Goal: Task Accomplishment & Management: Use online tool/utility

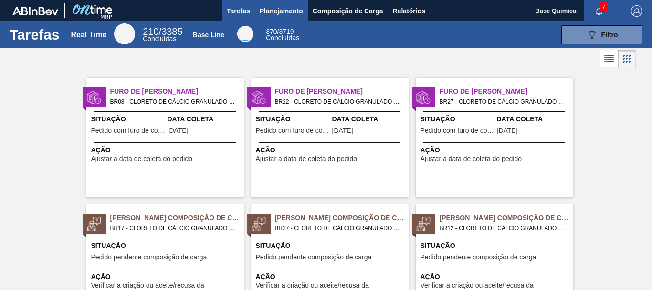
click at [276, 8] on span "Planejamento" at bounding box center [281, 10] width 43 height 11
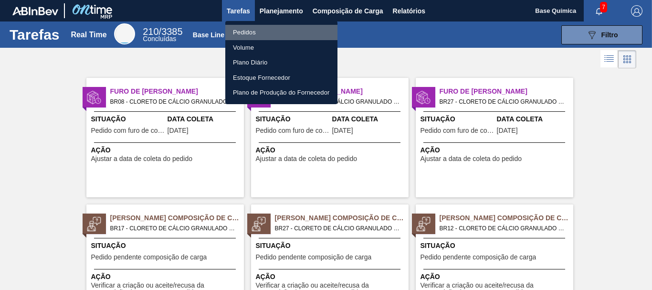
click at [252, 32] on li "Pedidos" at bounding box center [281, 32] width 112 height 15
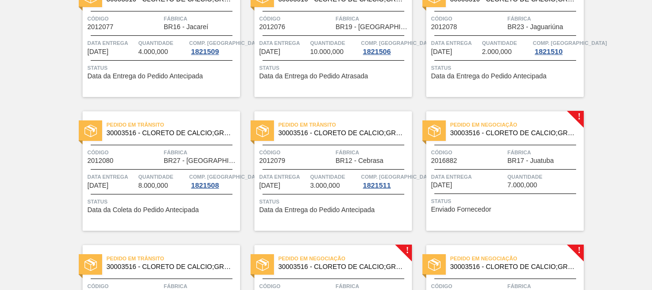
scroll to position [290, 0]
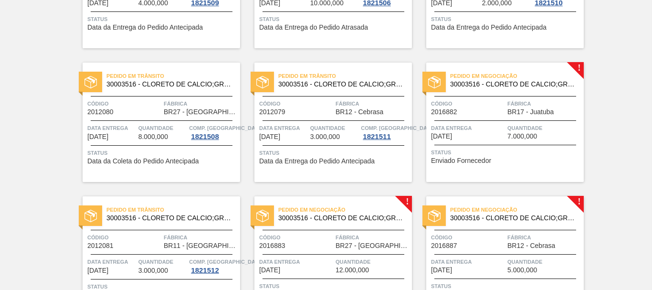
click at [505, 108] on div "Código 2016882 Fábrica BR17 - Juatuba" at bounding box center [505, 107] width 158 height 17
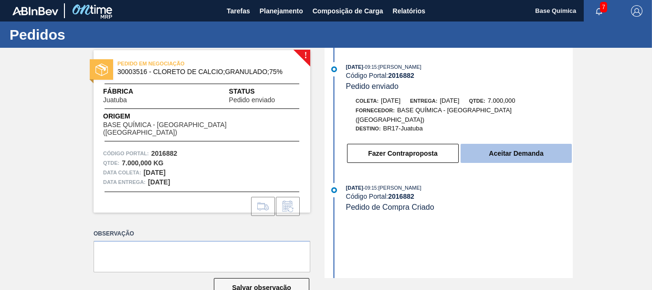
click at [505, 144] on button "Aceitar Demanda" at bounding box center [516, 153] width 111 height 19
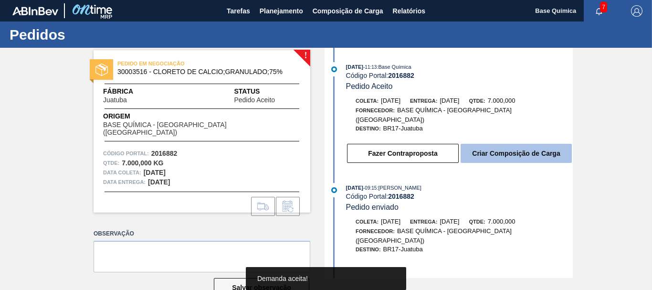
click at [525, 152] on button "Criar Composição de Carga" at bounding box center [516, 153] width 111 height 19
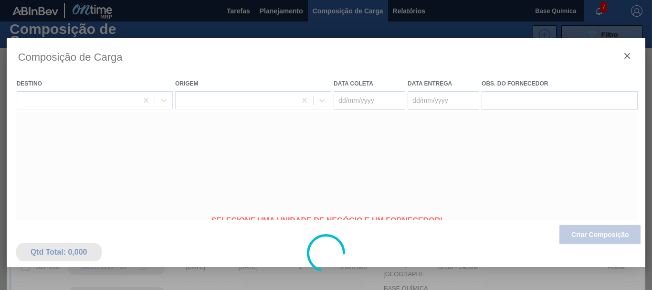
type coleta "[DATE]"
type entrega "[DATE]"
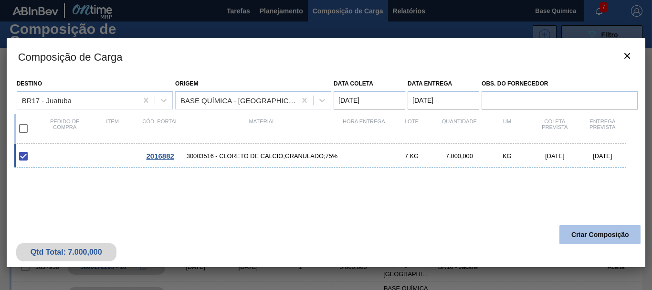
click at [591, 238] on button "Criar Composição" at bounding box center [599, 234] width 81 height 19
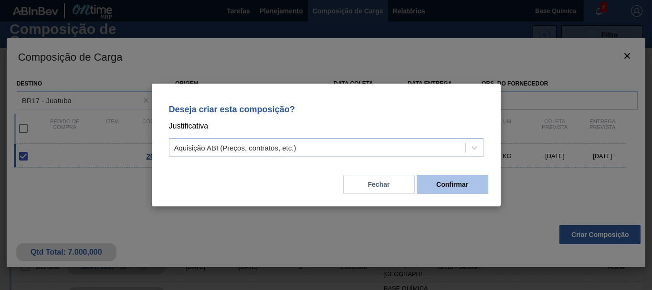
click at [441, 180] on button "Confirmar" at bounding box center [453, 184] width 72 height 19
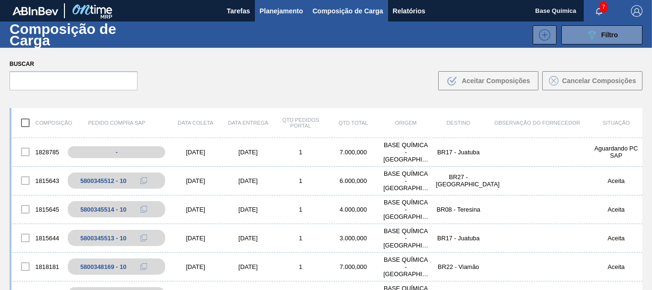
click at [274, 12] on span "Planejamento" at bounding box center [281, 10] width 43 height 11
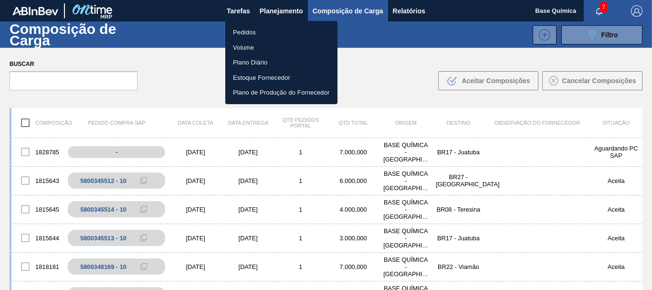
click at [255, 31] on li "Pedidos" at bounding box center [281, 32] width 112 height 15
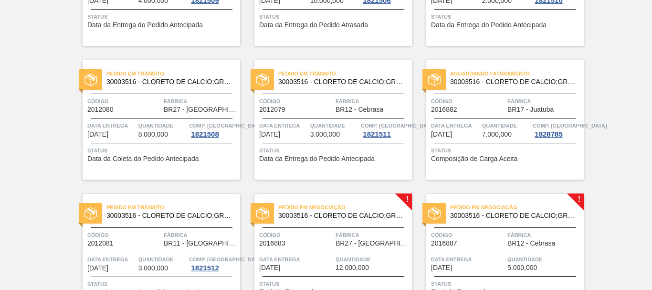
scroll to position [484, 0]
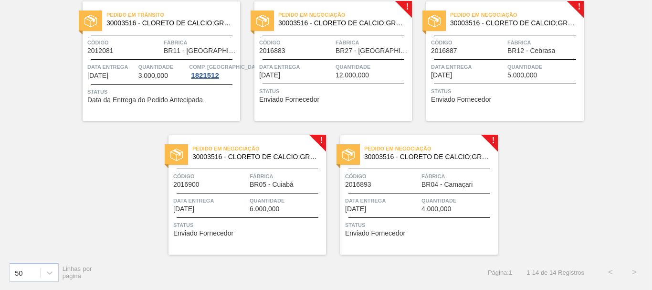
click at [323, 56] on div "Pedido em Negociação 30003516 - CLORETO DE CALCIO;GRANULADO;75% Código 2016883 …" at bounding box center [333, 60] width 158 height 119
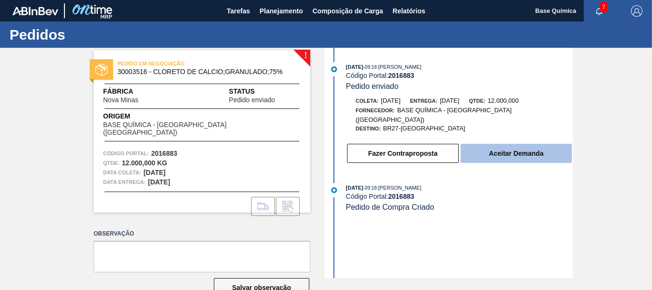
click at [522, 144] on button "Aceitar Demanda" at bounding box center [516, 153] width 111 height 19
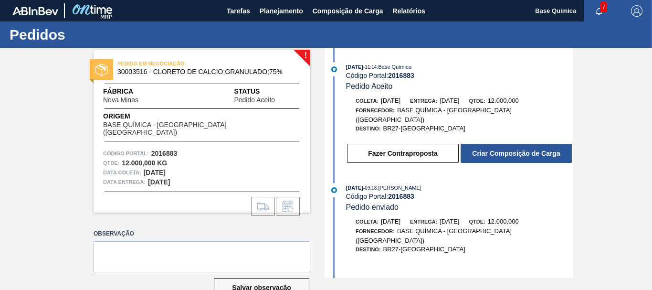
click at [521, 147] on button "Criar Composição de Carga" at bounding box center [516, 153] width 111 height 19
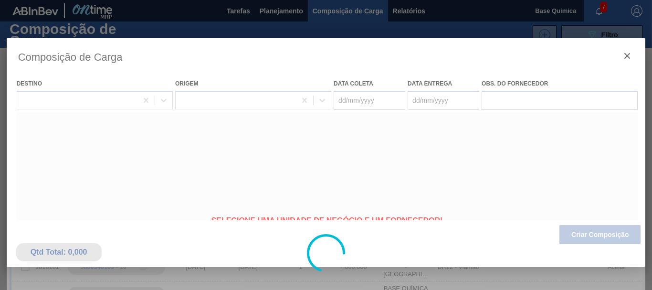
type coleta "[DATE]"
type entrega "[DATE]"
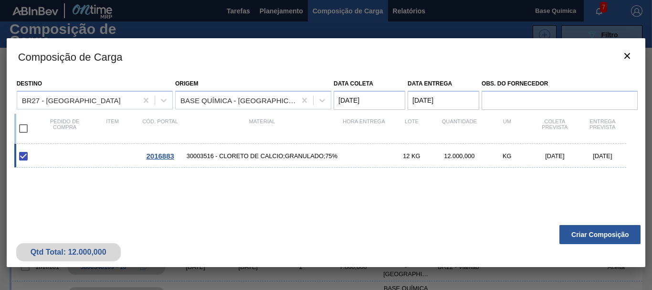
click at [595, 231] on button "Criar Composição" at bounding box center [599, 234] width 81 height 19
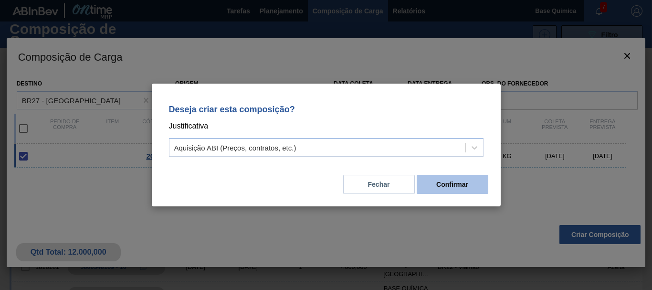
click at [458, 183] on button "Confirmar" at bounding box center [453, 184] width 72 height 19
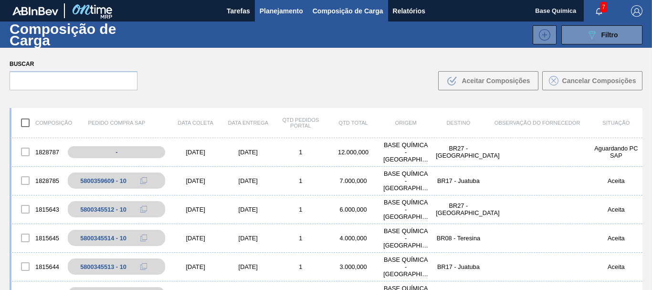
click at [283, 8] on span "Planejamento" at bounding box center [281, 10] width 43 height 11
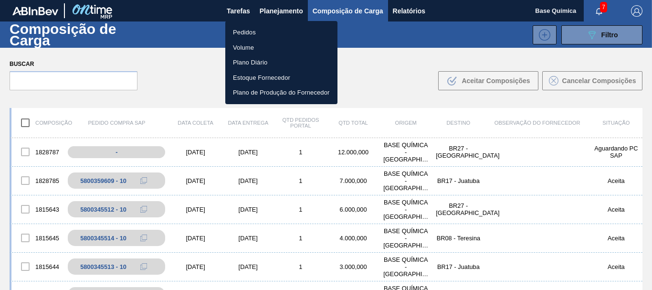
click at [252, 27] on li "Pedidos" at bounding box center [281, 32] width 112 height 15
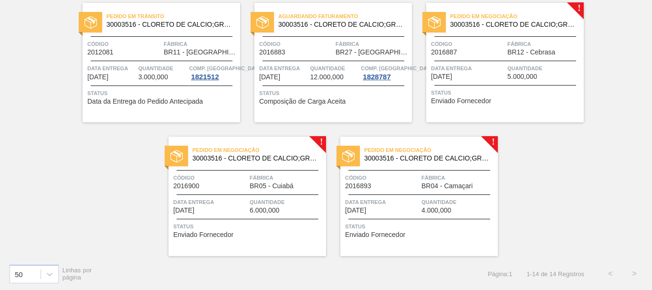
scroll to position [484, 0]
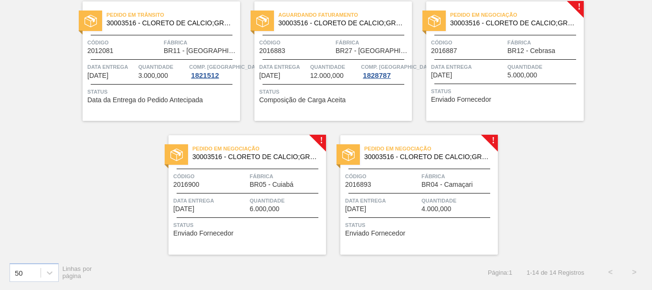
click at [519, 35] on div "Pedido em Negociação 30003516 - CLORETO DE CALCIO;GRANULADO;75% Código 2016887 …" at bounding box center [505, 60] width 158 height 119
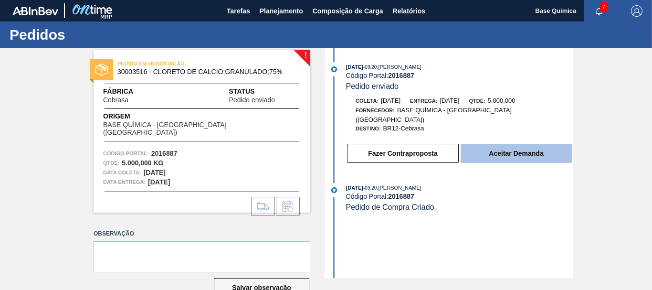
click at [518, 150] on button "Aceitar Demanda" at bounding box center [516, 153] width 111 height 19
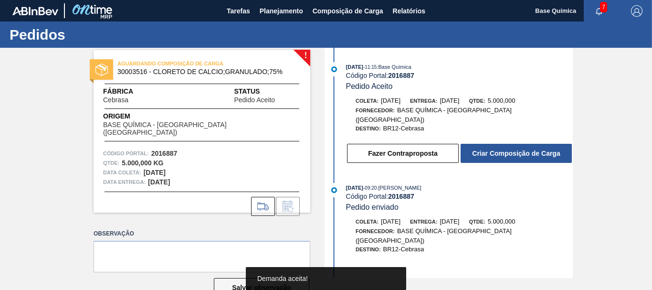
click at [518, 150] on button "Criar Composição de Carga" at bounding box center [516, 153] width 111 height 19
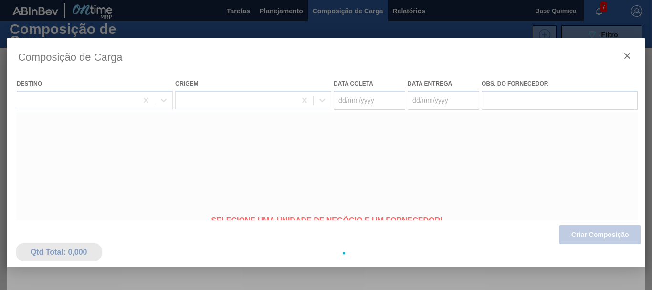
type coleta "[DATE]"
type entrega "[DATE]"
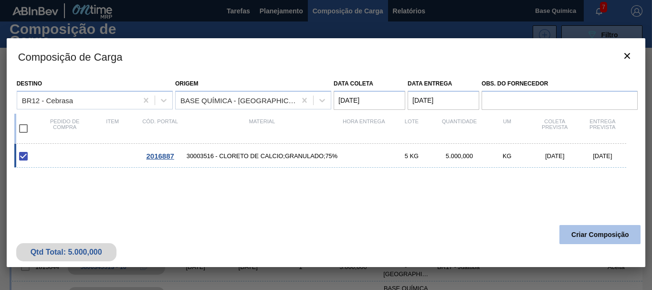
click at [600, 231] on button "Criar Composição" at bounding box center [599, 234] width 81 height 19
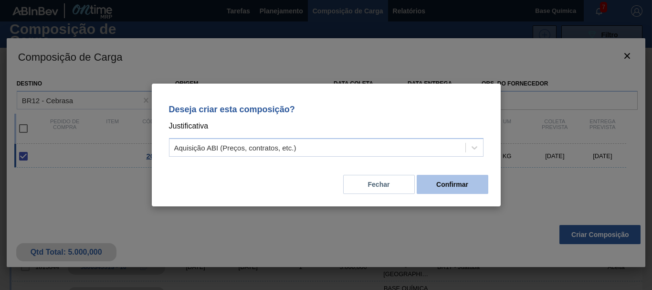
click at [434, 185] on button "Confirmar" at bounding box center [453, 184] width 72 height 19
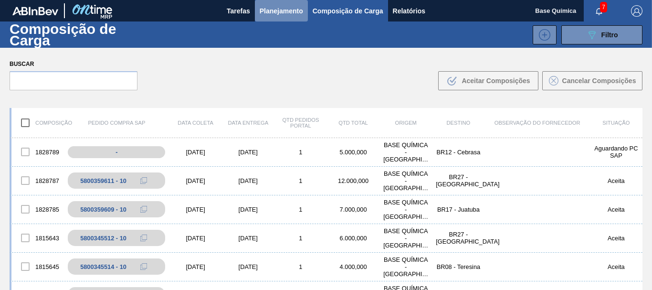
click at [284, 8] on span "Planejamento" at bounding box center [281, 10] width 43 height 11
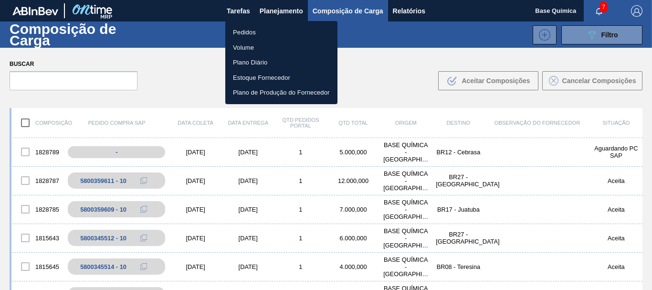
click at [246, 30] on li "Pedidos" at bounding box center [281, 32] width 112 height 15
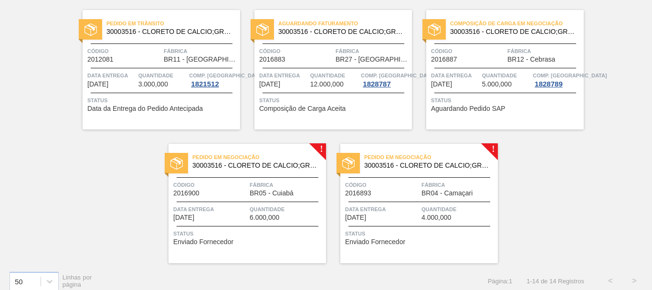
scroll to position [484, 0]
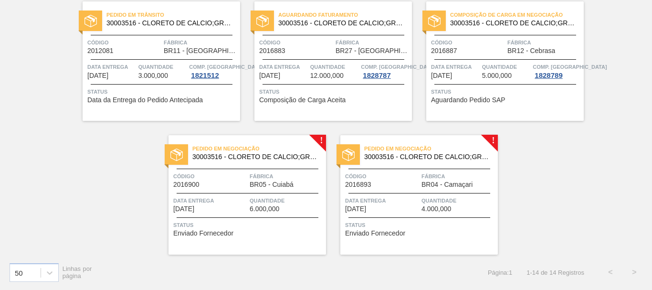
click at [210, 161] on div "Pedido em Negociação 30003516 - CLORETO DE CALCIO;GRANULADO;75%" at bounding box center [247, 152] width 158 height 21
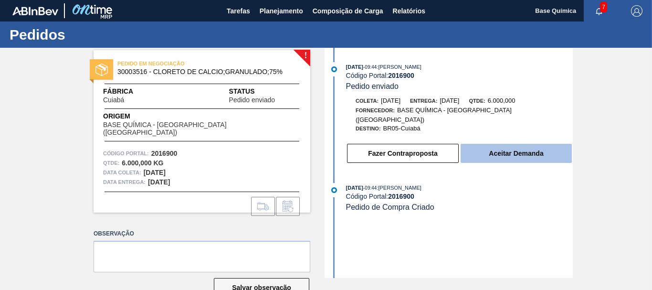
click at [513, 148] on button "Aceitar Demanda" at bounding box center [516, 153] width 111 height 19
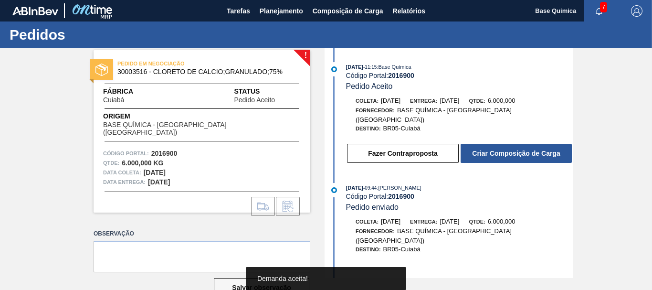
click at [513, 148] on button "Criar Composição de Carga" at bounding box center [516, 153] width 111 height 19
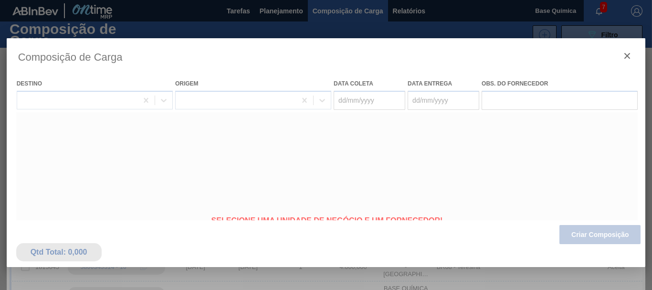
type coleta "[DATE]"
type entrega "[DATE]"
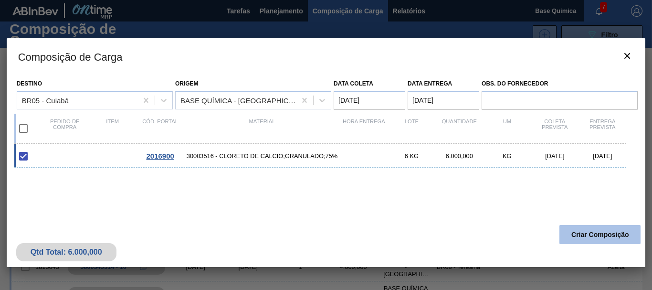
click at [604, 230] on button "Criar Composição" at bounding box center [599, 234] width 81 height 19
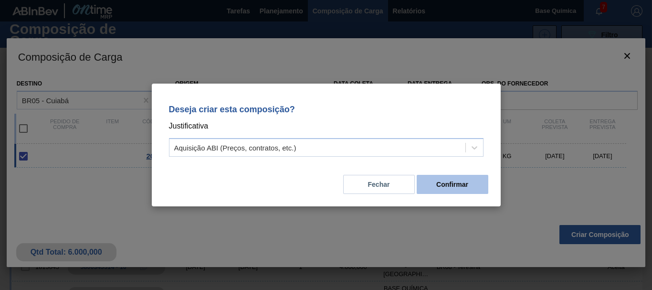
click at [446, 187] on button "Confirmar" at bounding box center [453, 184] width 72 height 19
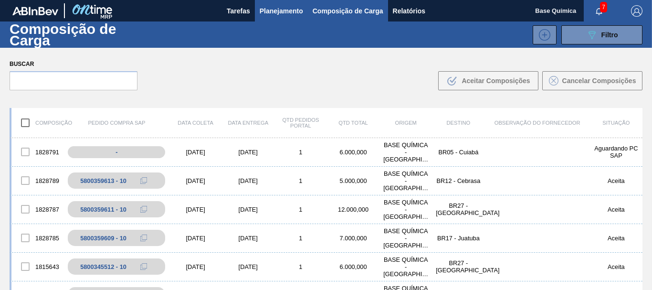
click at [278, 17] on button "Planejamento" at bounding box center [281, 10] width 53 height 21
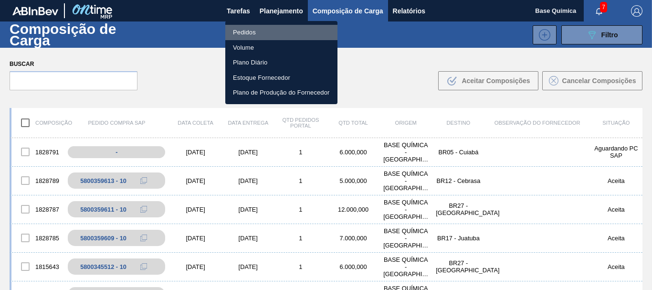
click at [258, 32] on li "Pedidos" at bounding box center [281, 32] width 112 height 15
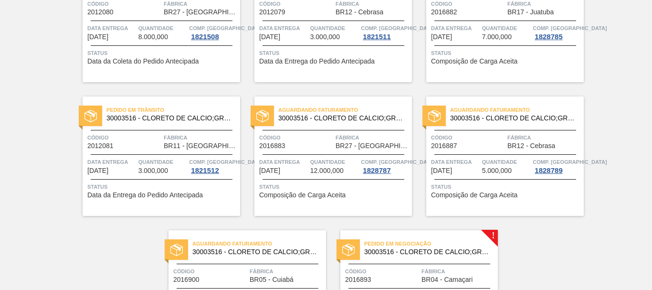
scroll to position [484, 0]
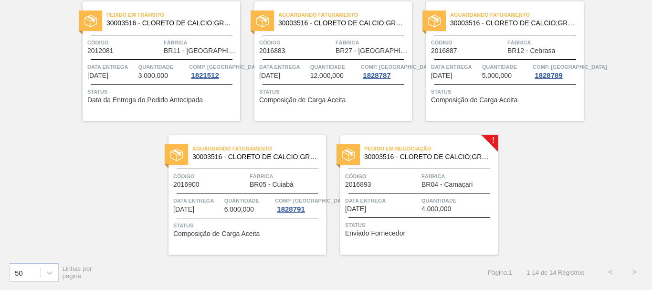
click at [420, 194] on div "Pedido em Negociação 30003516 - CLORETO DE CALCIO;GRANULADO;75% Código 2016893 …" at bounding box center [419, 194] width 158 height 119
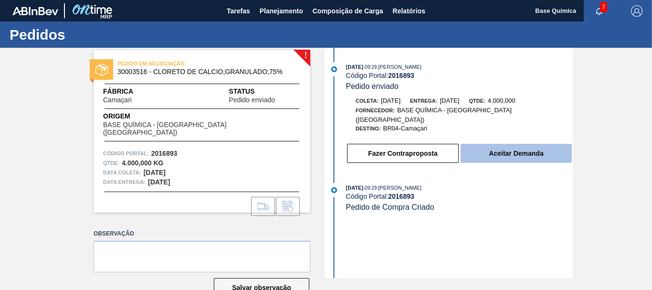
click at [508, 149] on button "Aceitar Demanda" at bounding box center [516, 153] width 111 height 19
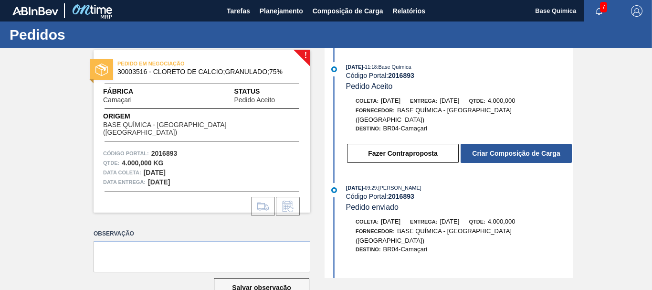
click at [507, 148] on button "Criar Composição de Carga" at bounding box center [516, 153] width 111 height 19
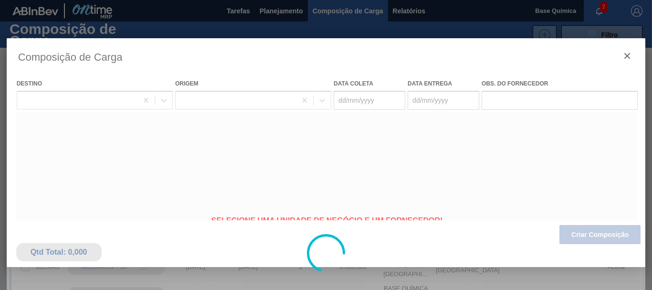
type coleta "[DATE]"
type entrega "[DATE]"
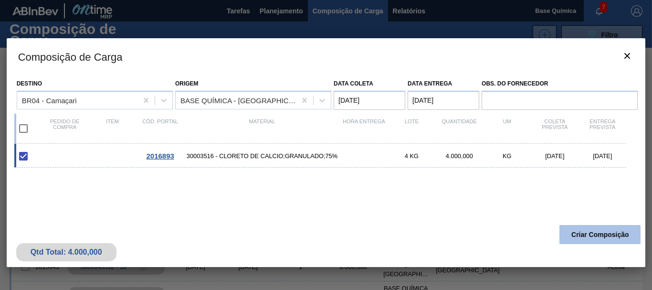
click at [597, 236] on button "Criar Composição" at bounding box center [599, 234] width 81 height 19
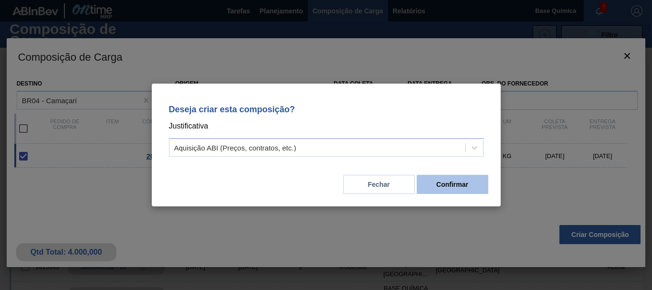
click at [441, 185] on button "Confirmar" at bounding box center [453, 184] width 72 height 19
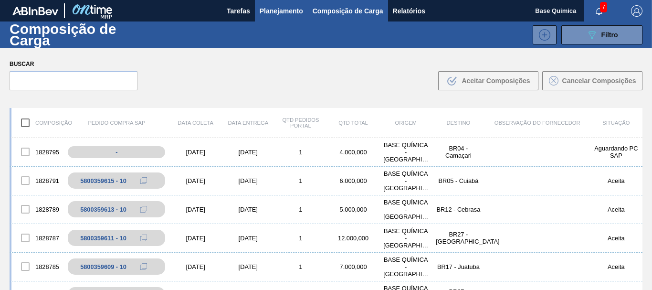
click at [277, 12] on span "Planejamento" at bounding box center [281, 10] width 43 height 11
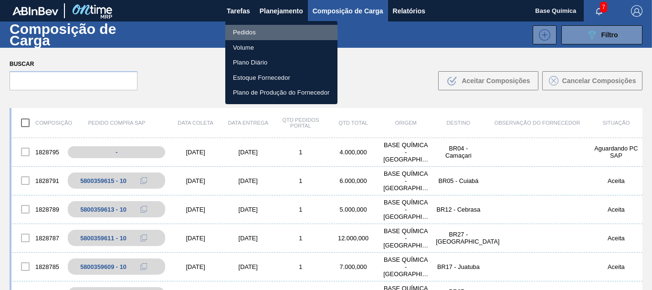
click at [246, 32] on li "Pedidos" at bounding box center [281, 32] width 112 height 15
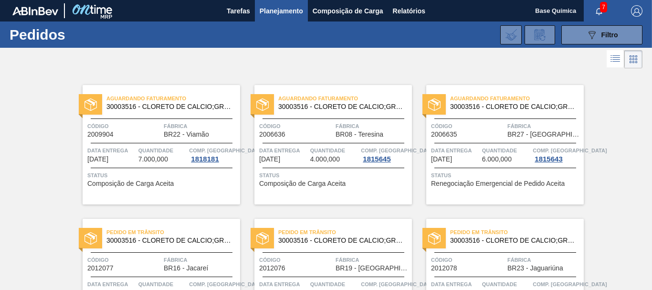
click at [601, 7] on span "7" at bounding box center [603, 7] width 7 height 11
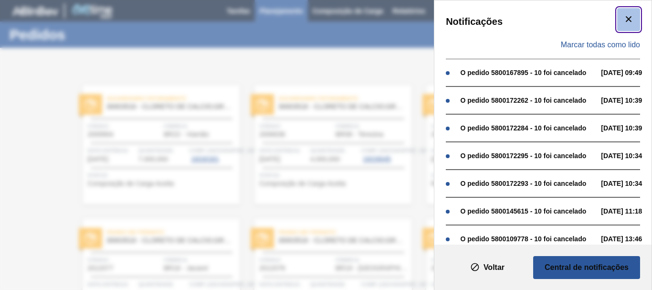
click at [630, 22] on icon "botão de ícone" at bounding box center [628, 18] width 11 height 11
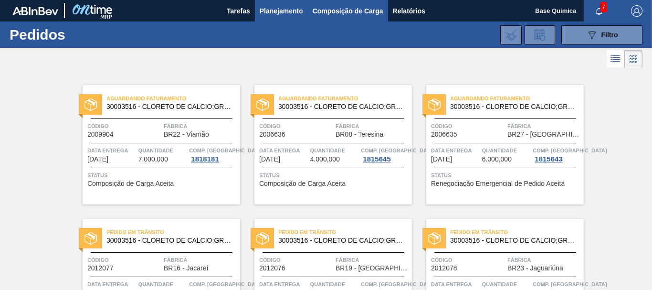
click at [356, 11] on span "Composição de Carga" at bounding box center [348, 10] width 71 height 11
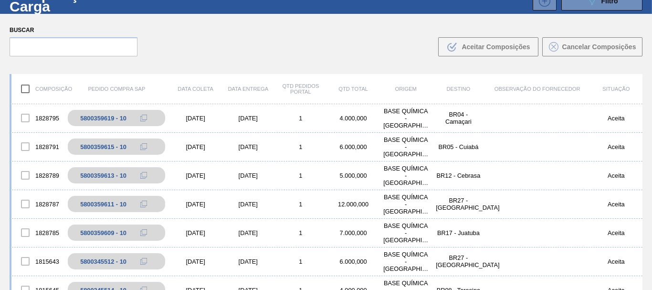
scroll to position [49, 0]
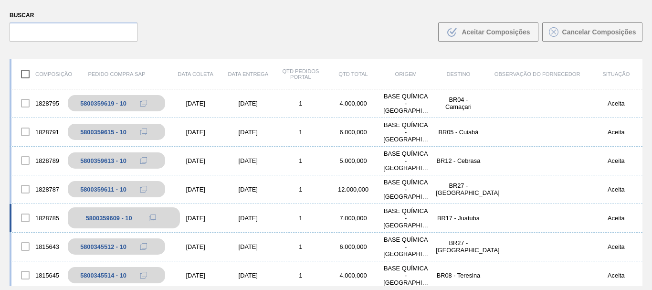
click at [97, 216] on div "5800359609 - 10" at bounding box center [109, 217] width 46 height 7
copy div "5800359609"
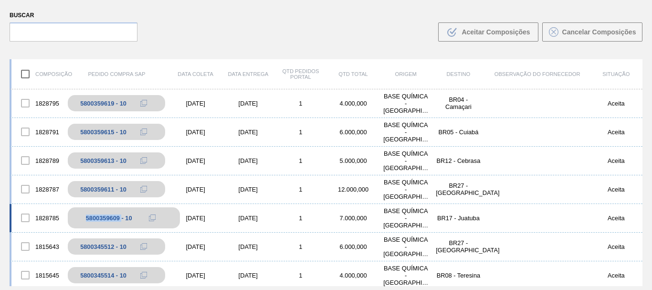
copy div "5800359609"
drag, startPoint x: 401, startPoint y: 289, endPoint x: 407, endPoint y: 295, distance: 8.1
click at [407, 289] on main "Tarefas Planejamento Composição de Carga Relatórios Base Química 7 Marcar todas…" at bounding box center [326, 145] width 652 height 290
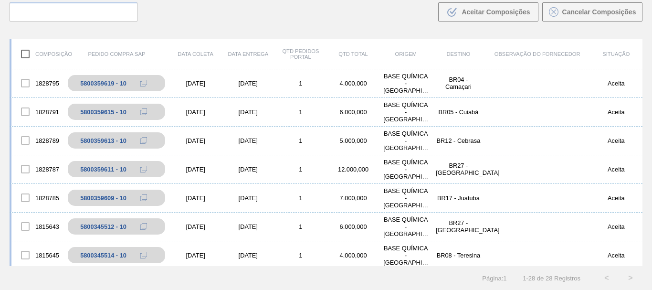
click at [404, 31] on div "Buscar .b{fill:var(--color-action-default)} Aceitar Composições Cancelar Compos…" at bounding box center [326, 5] width 652 height 52
click at [97, 169] on div "5800359611 - 10" at bounding box center [109, 169] width 46 height 7
copy div "5800359611"
click at [107, 139] on div "5800359613 - 10" at bounding box center [109, 140] width 46 height 7
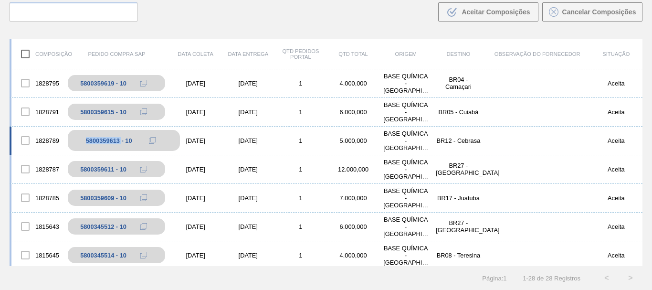
click at [107, 139] on div "5800359613 - 10" at bounding box center [109, 140] width 46 height 7
copy div "5800359613"
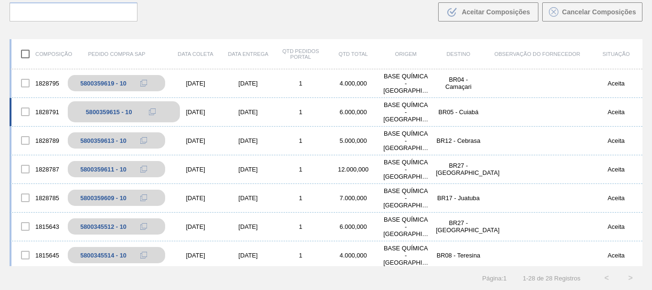
click at [105, 113] on div "5800359615 - 10" at bounding box center [109, 111] width 46 height 7
copy div "5800359615"
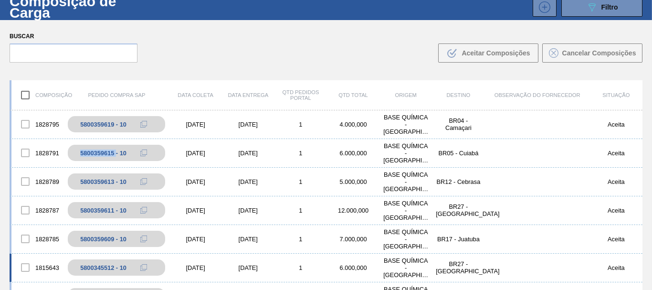
scroll to position [49, 0]
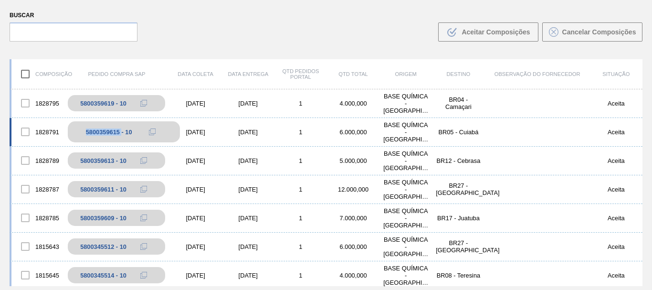
copy div "5800359615"
